Goal: Task Accomplishment & Management: Manage account settings

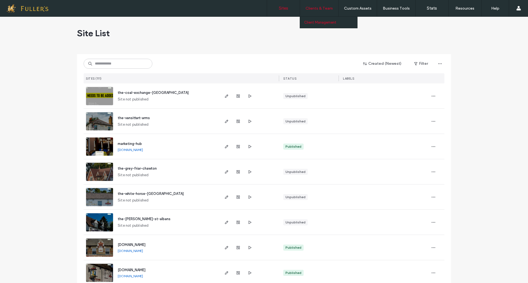
click at [316, 25] on link "Client Management" at bounding box center [330, 22] width 53 height 11
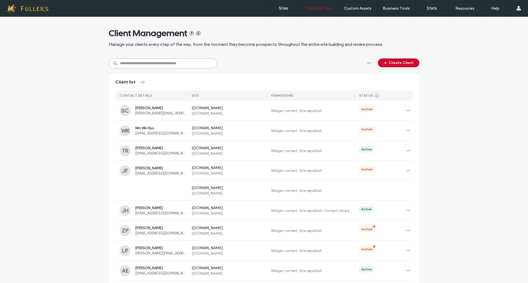
click at [143, 66] on input at bounding box center [163, 64] width 108 height 10
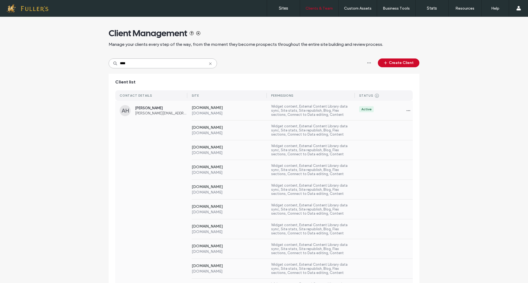
type input "****"
click at [124, 112] on div "AH" at bounding box center [125, 110] width 11 height 11
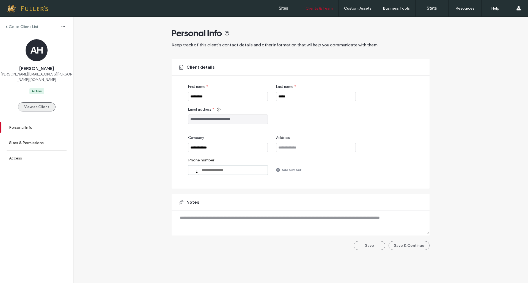
click at [31, 103] on button "View as Client" at bounding box center [37, 107] width 38 height 9
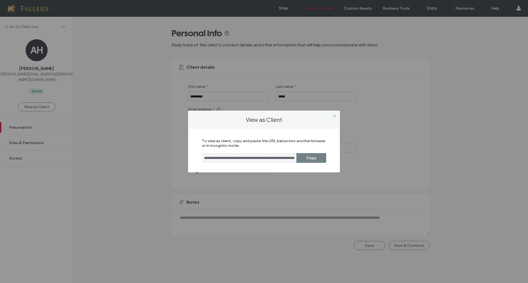
click at [311, 159] on button "Copy" at bounding box center [311, 158] width 30 height 10
click at [336, 115] on icon at bounding box center [334, 116] width 4 height 4
